Goal: Task Accomplishment & Management: Use online tool/utility

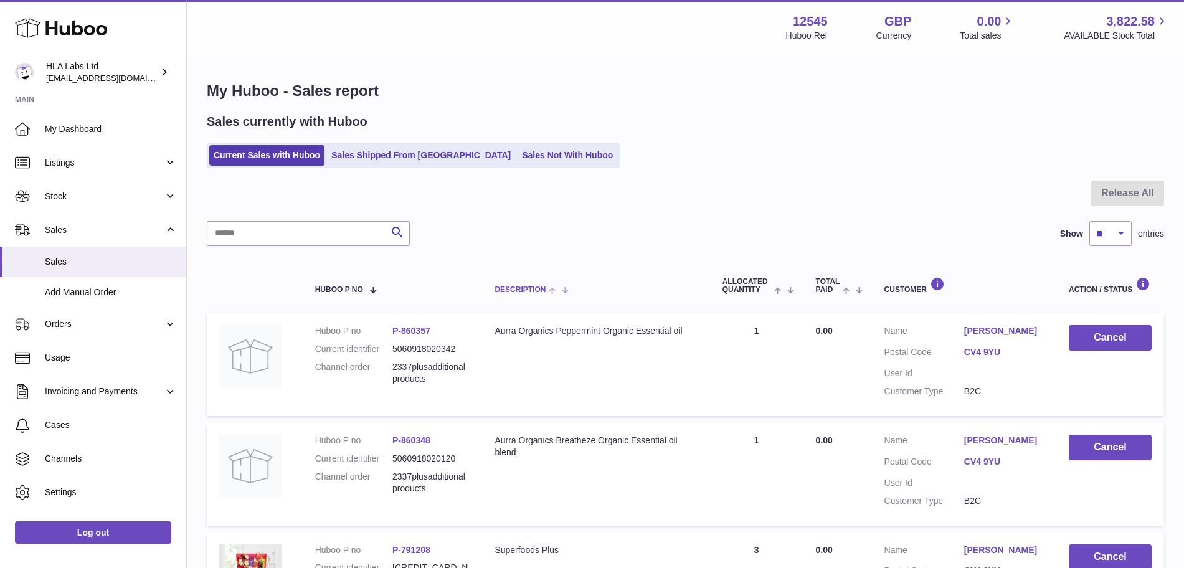
scroll to position [171, 0]
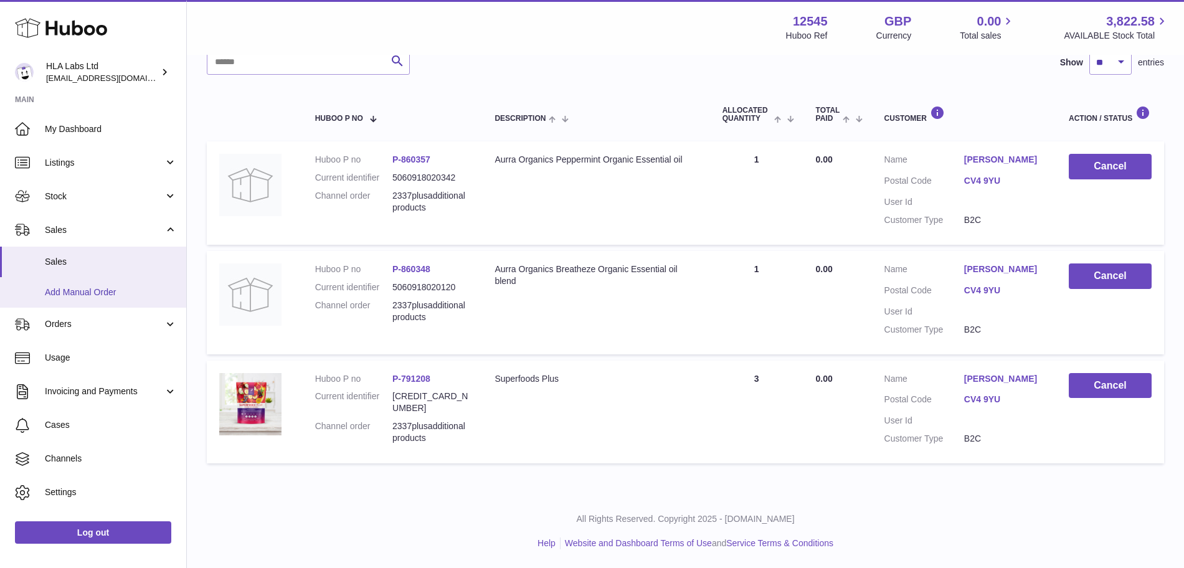
click at [73, 296] on span "Add Manual Order" at bounding box center [111, 292] width 132 height 12
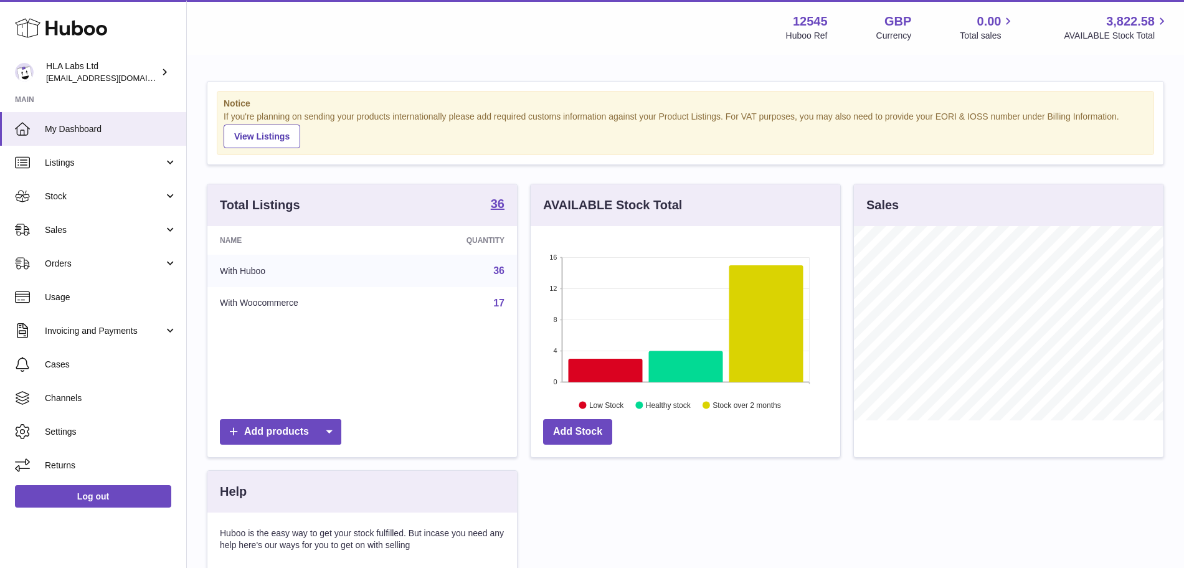
scroll to position [194, 309]
click at [99, 238] on link "Sales" at bounding box center [93, 230] width 186 height 34
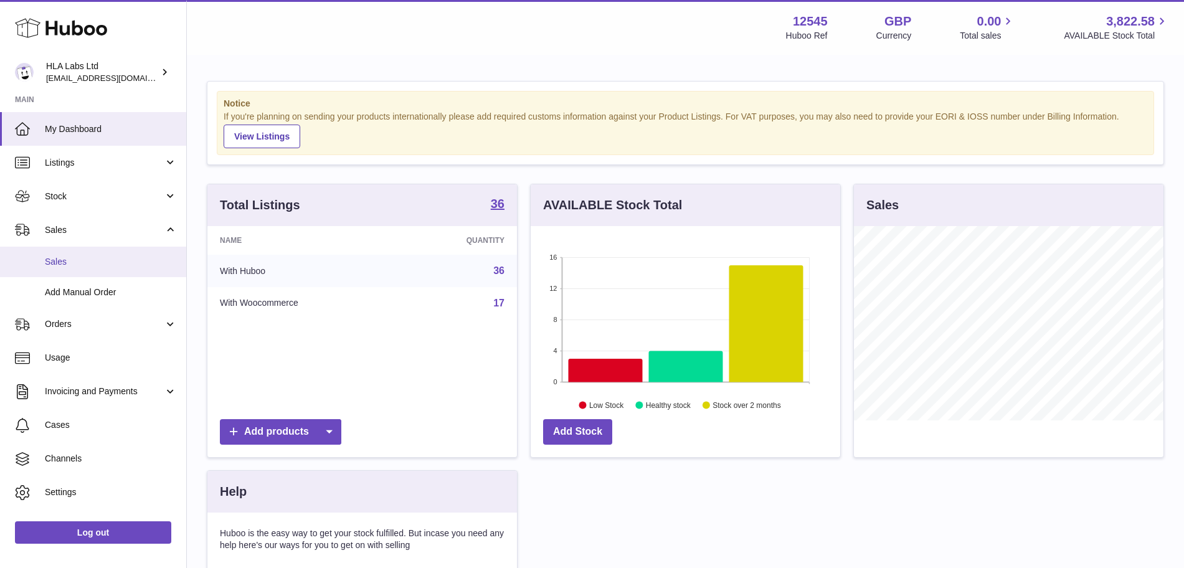
click at [93, 262] on span "Sales" at bounding box center [111, 262] width 132 height 12
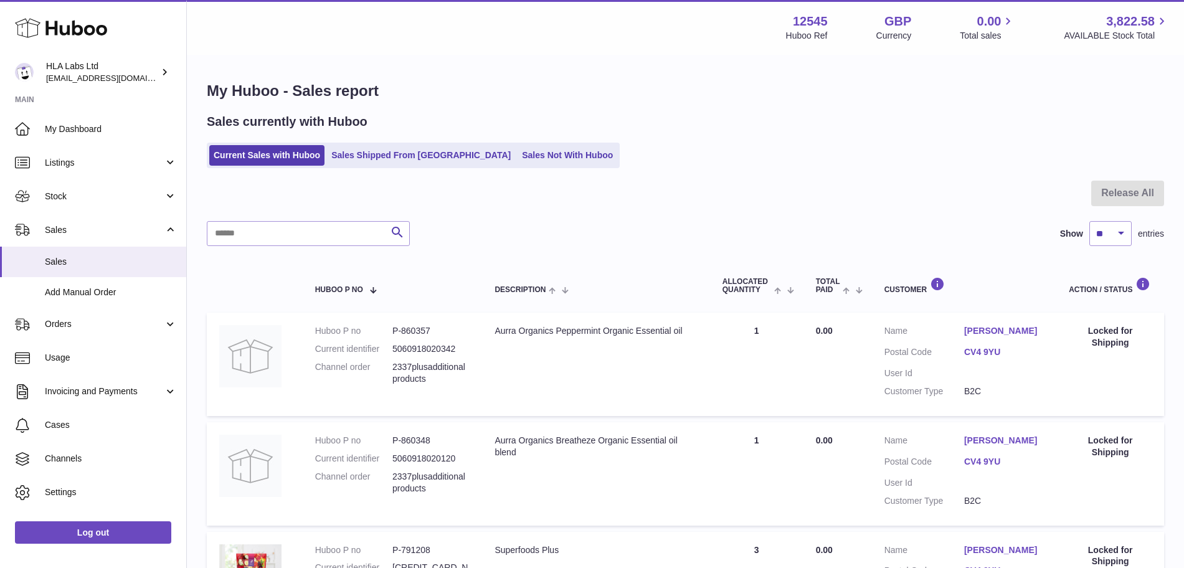
scroll to position [171, 0]
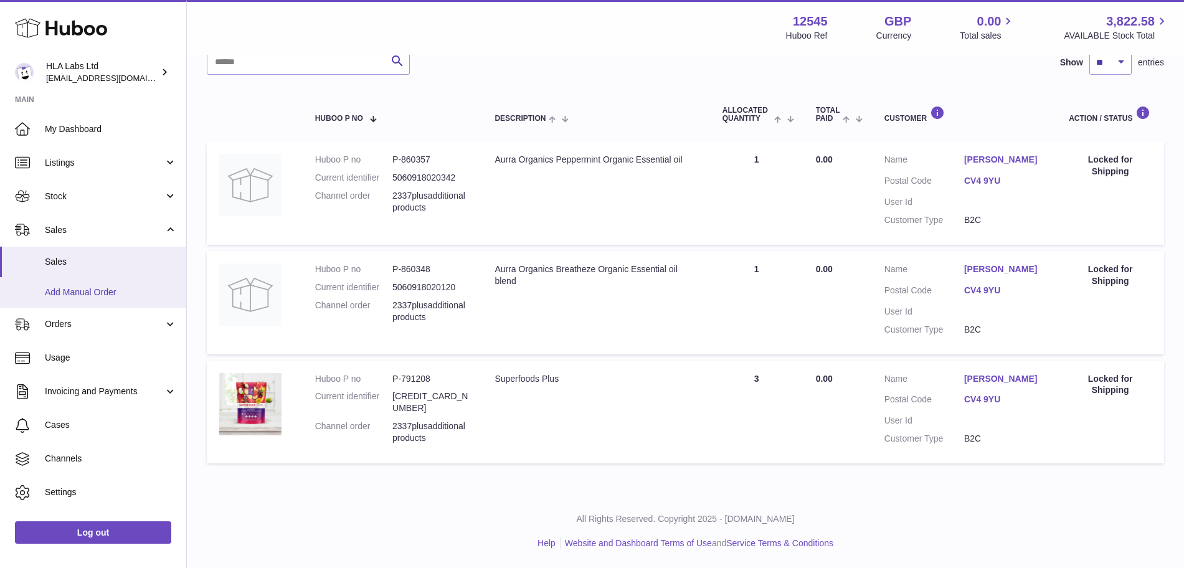
click at [84, 287] on span "Add Manual Order" at bounding box center [111, 292] width 132 height 12
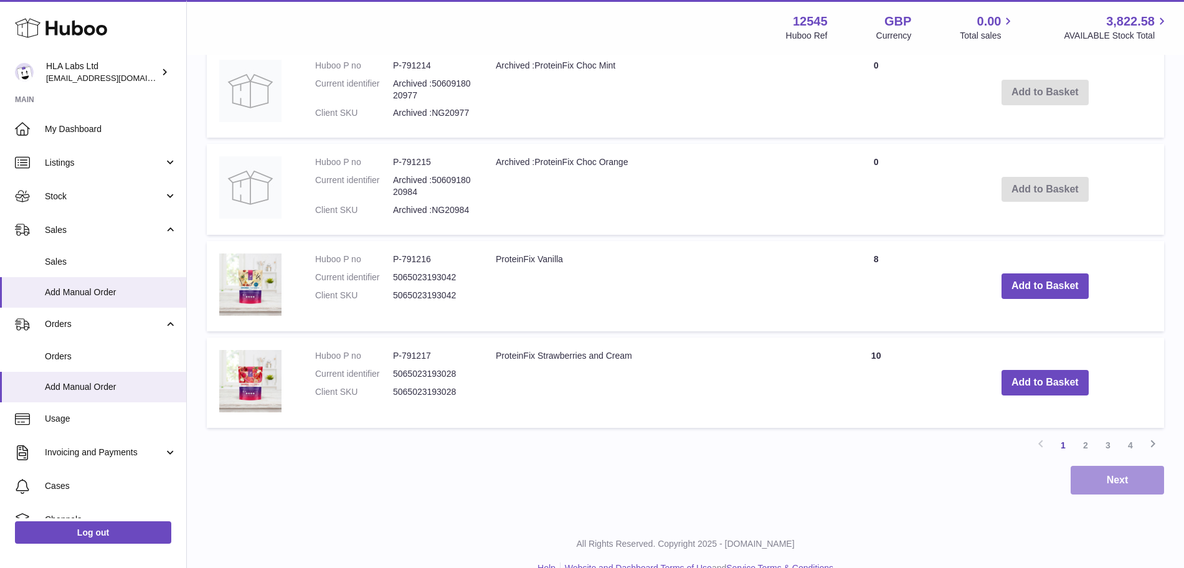
scroll to position [965, 0]
click at [1085, 436] on link "2" at bounding box center [1085, 444] width 22 height 22
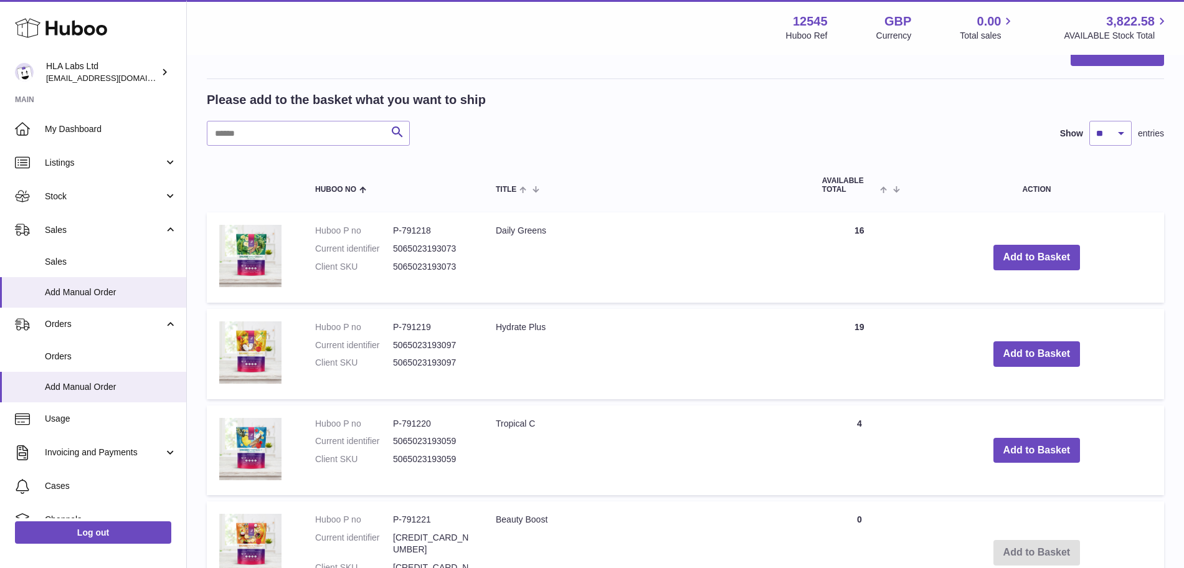
scroll to position [360, 0]
